Goal: Task Accomplishment & Management: Use online tool/utility

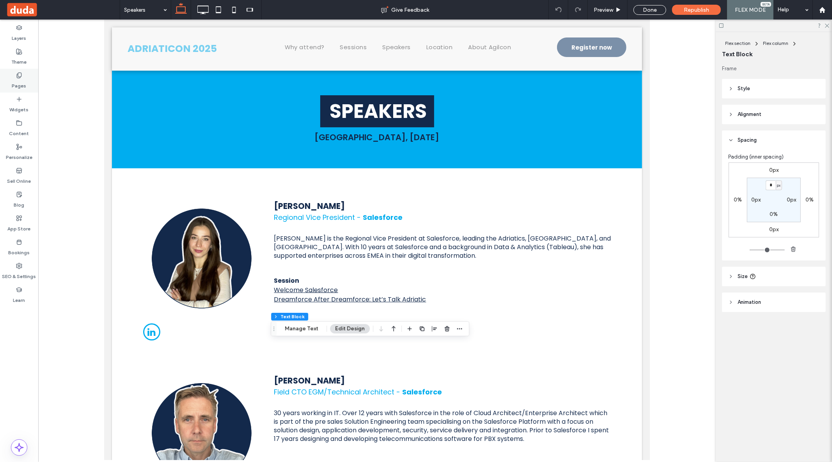
click at [18, 82] on label "Pages" at bounding box center [19, 83] width 14 height 11
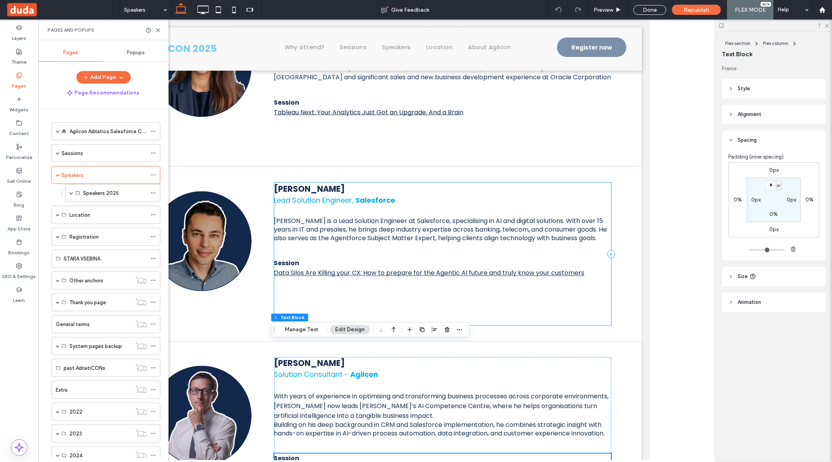
scroll to position [949, 0]
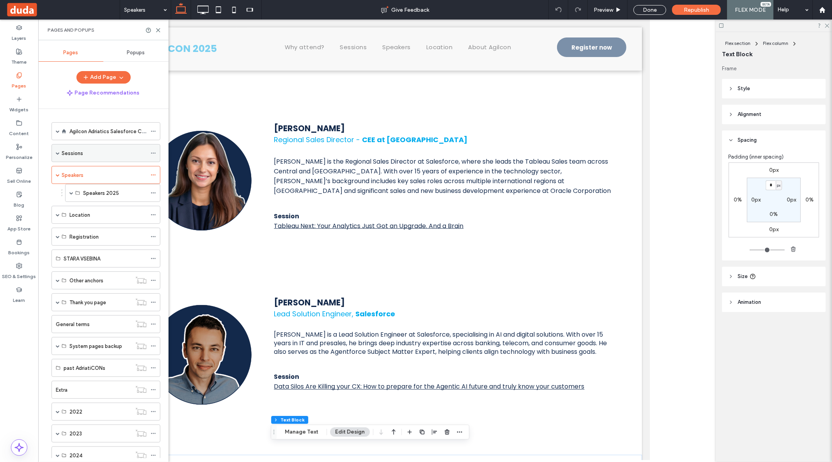
click at [86, 152] on div "Sessions" at bounding box center [104, 153] width 85 height 8
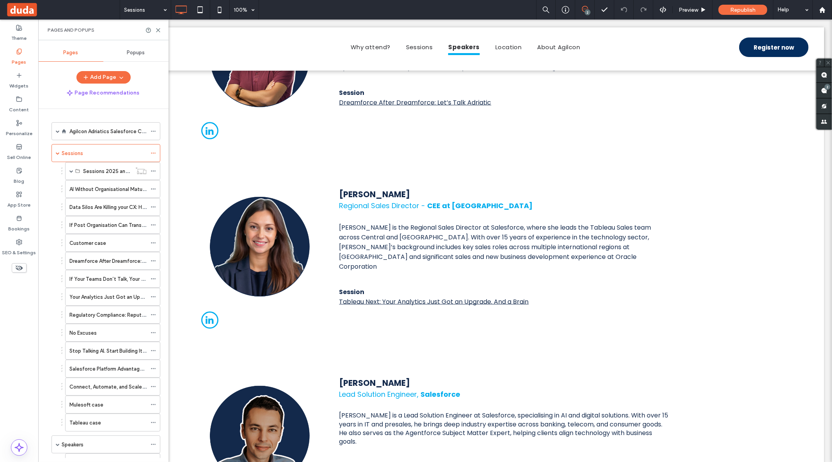
click at [718, 318] on div at bounding box center [416, 231] width 832 height 462
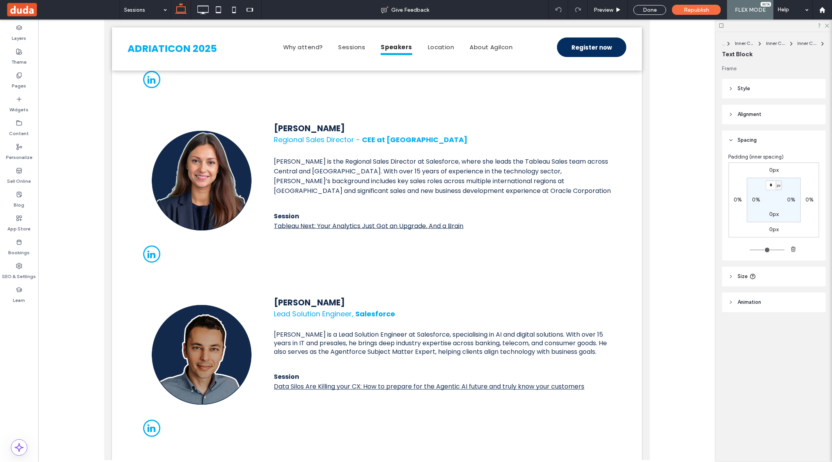
type input "*******"
type input "**"
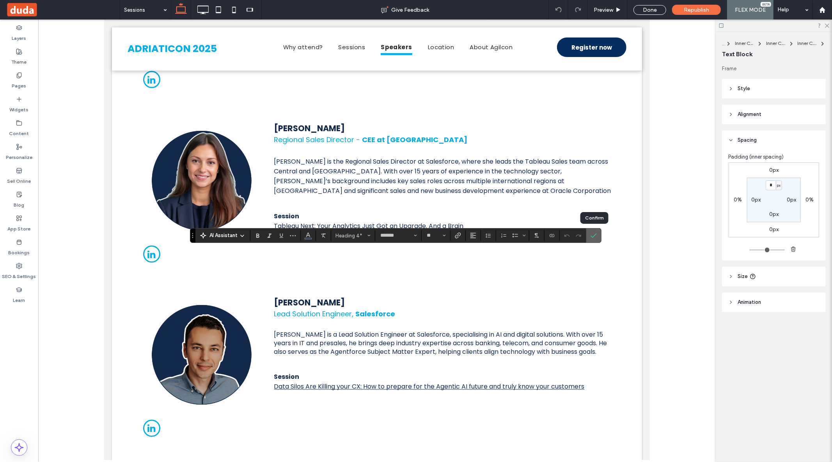
click at [595, 233] on icon "Confirm" at bounding box center [594, 235] width 6 height 6
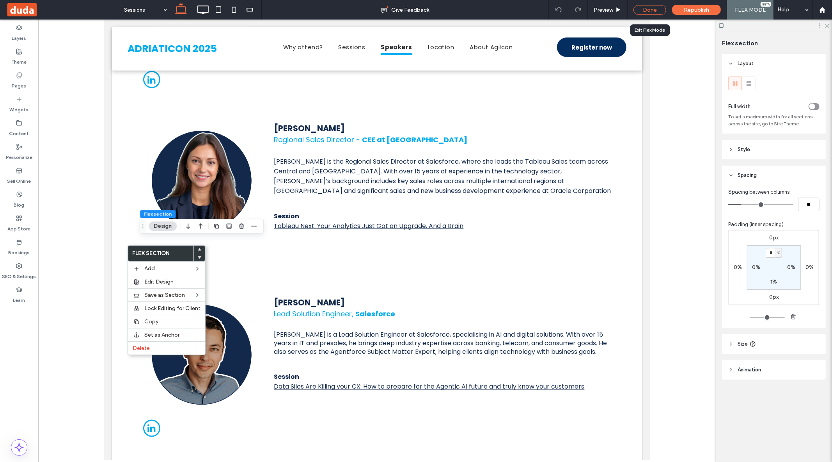
click at [654, 9] on div "Done" at bounding box center [650, 10] width 33 height 10
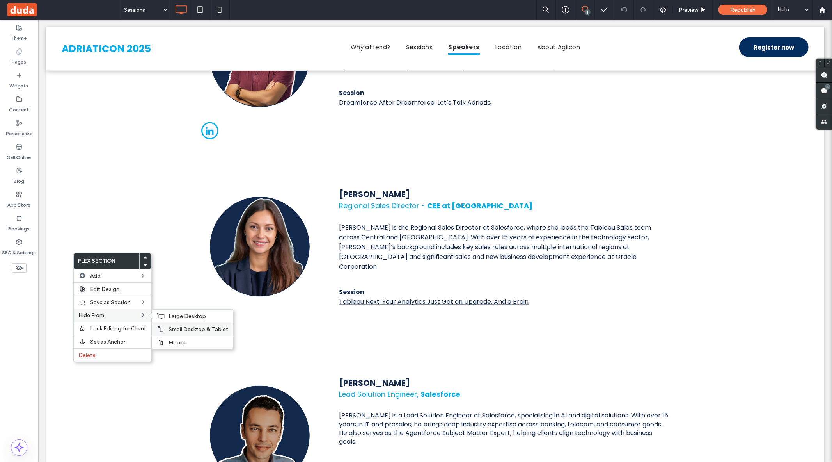
drag, startPoint x: 188, startPoint y: 343, endPoint x: 167, endPoint y: 327, distance: 26.7
click at [185, 341] on label "Mobile" at bounding box center [199, 342] width 60 height 7
click at [183, 328] on span "Small Desktop & Tablet" at bounding box center [199, 329] width 60 height 7
click at [192, 316] on span "Large Desktop" at bounding box center [187, 316] width 37 height 7
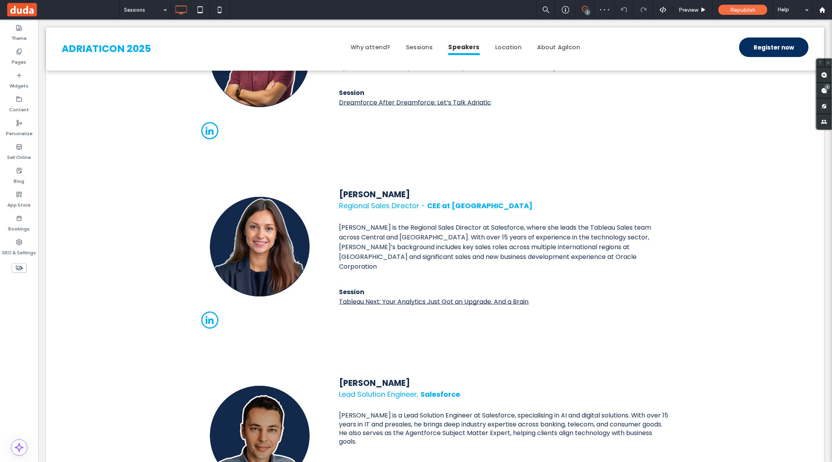
click at [743, 14] on div at bounding box center [416, 231] width 832 height 462
click at [742, 12] on span "Republish" at bounding box center [742, 10] width 25 height 7
